Goal: Task Accomplishment & Management: Complete application form

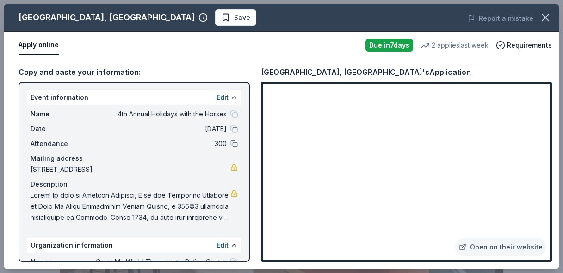
scroll to position [531, 0]
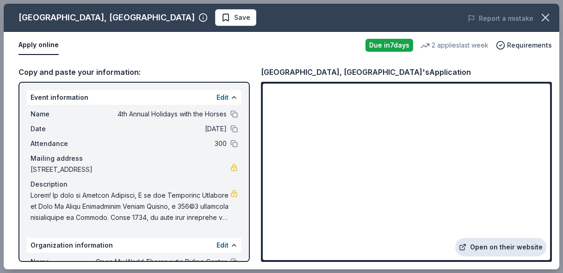
click at [490, 247] on link "Open on their website" at bounding box center [500, 247] width 91 height 18
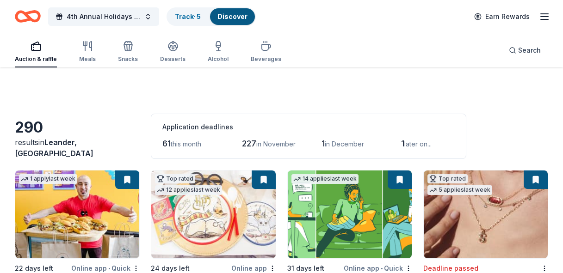
scroll to position [5240, 0]
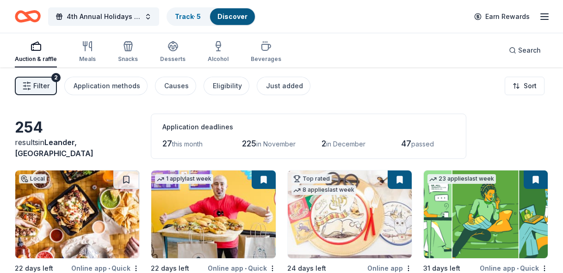
click at [31, 82] on button "Filter 2" at bounding box center [36, 86] width 42 height 18
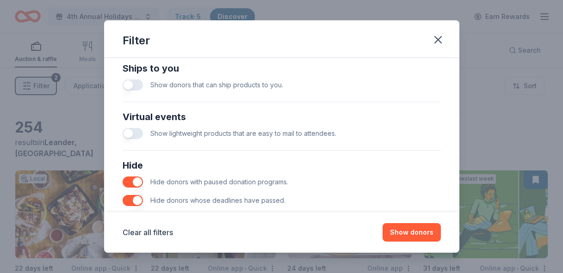
scroll to position [455, 0]
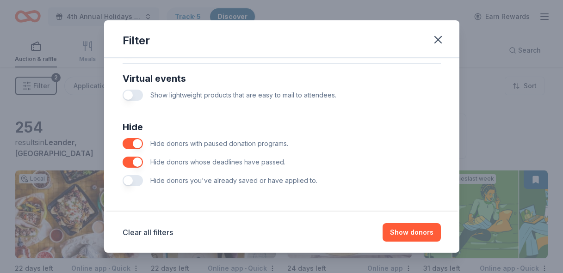
click at [129, 182] on button "button" at bounding box center [133, 180] width 20 height 11
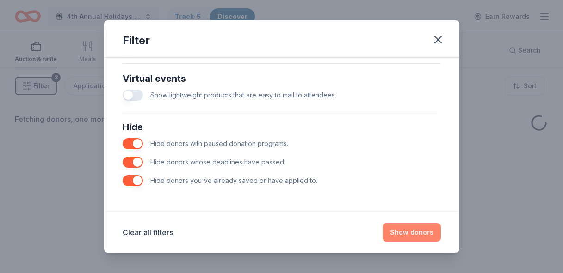
click at [416, 228] on button "Show donors" at bounding box center [411, 232] width 58 height 18
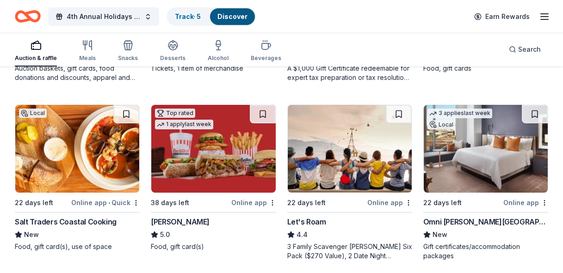
scroll to position [243, 0]
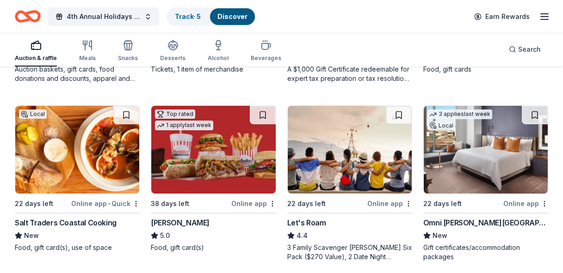
click at [541, 200] on div "Online app" at bounding box center [525, 204] width 45 height 12
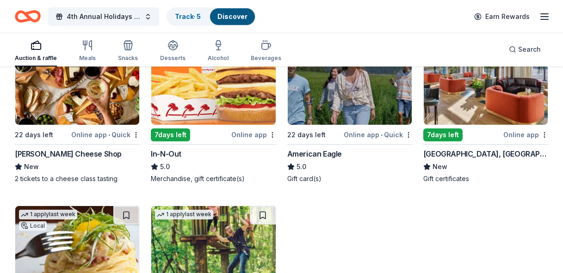
scroll to position [1196, 0]
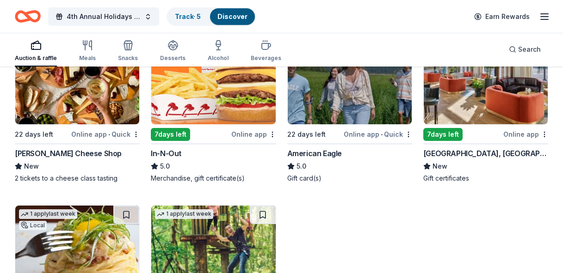
click at [221, 107] on img at bounding box center [213, 81] width 124 height 88
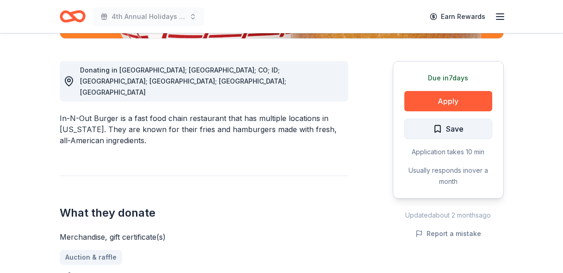
scroll to position [253, 0]
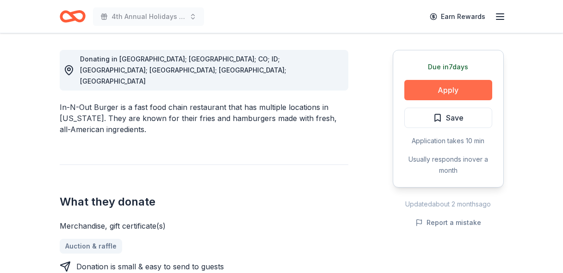
click at [468, 88] on button "Apply" at bounding box center [448, 90] width 88 height 20
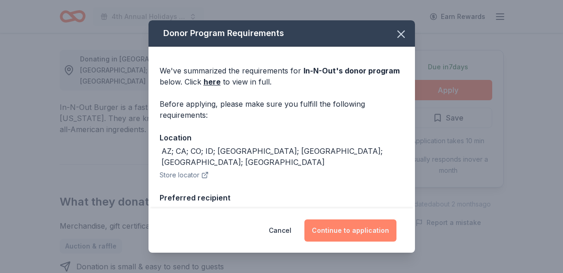
click at [354, 225] on button "Continue to application" at bounding box center [350, 231] width 92 height 22
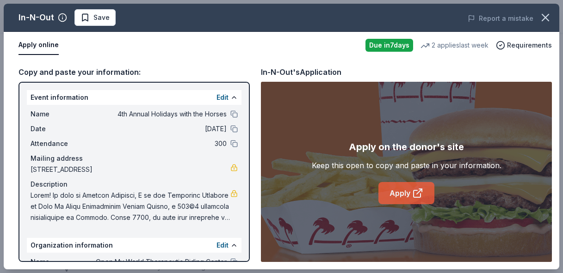
click at [398, 189] on link "Apply" at bounding box center [406, 193] width 56 height 22
